Goal: Task Accomplishment & Management: Use online tool/utility

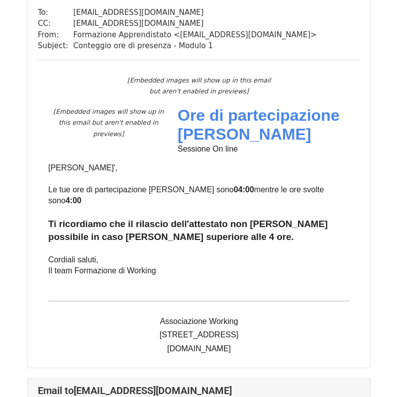
scroll to position [3119, 0]
